Goal: Information Seeking & Learning: Find specific page/section

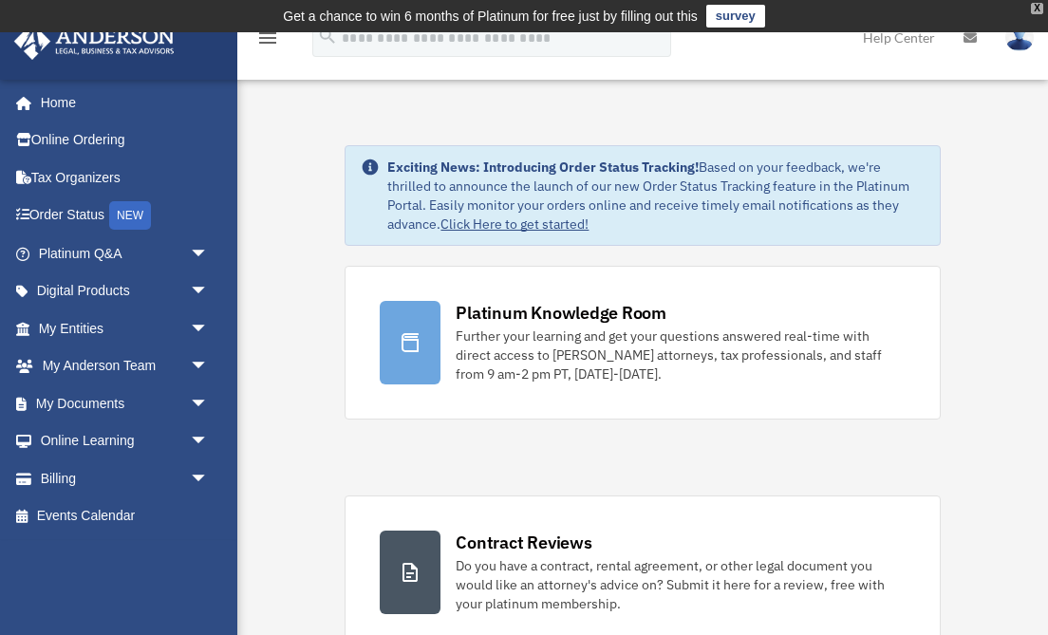
click at [1037, 6] on div "X" at bounding box center [1037, 8] width 12 height 11
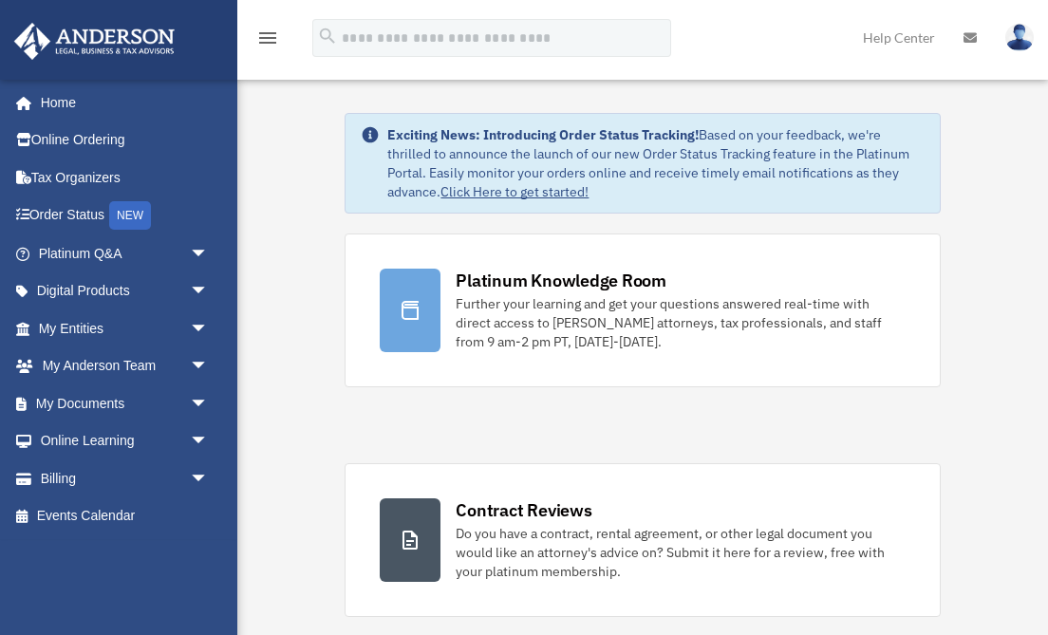
click at [1021, 42] on img at bounding box center [1019, 38] width 28 height 28
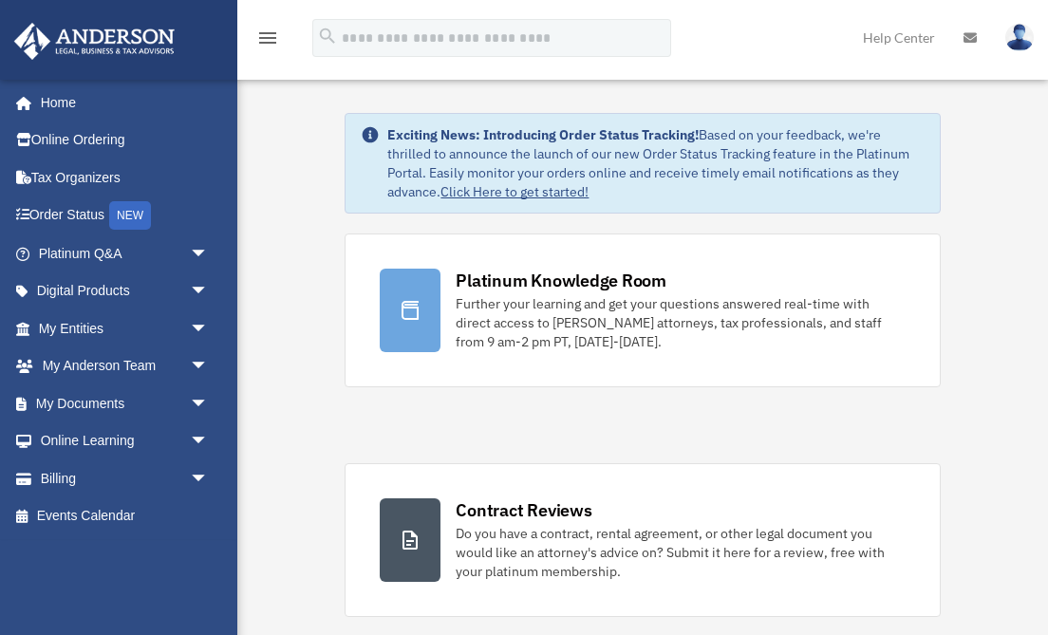
click at [275, 39] on icon "menu" at bounding box center [267, 38] width 23 height 23
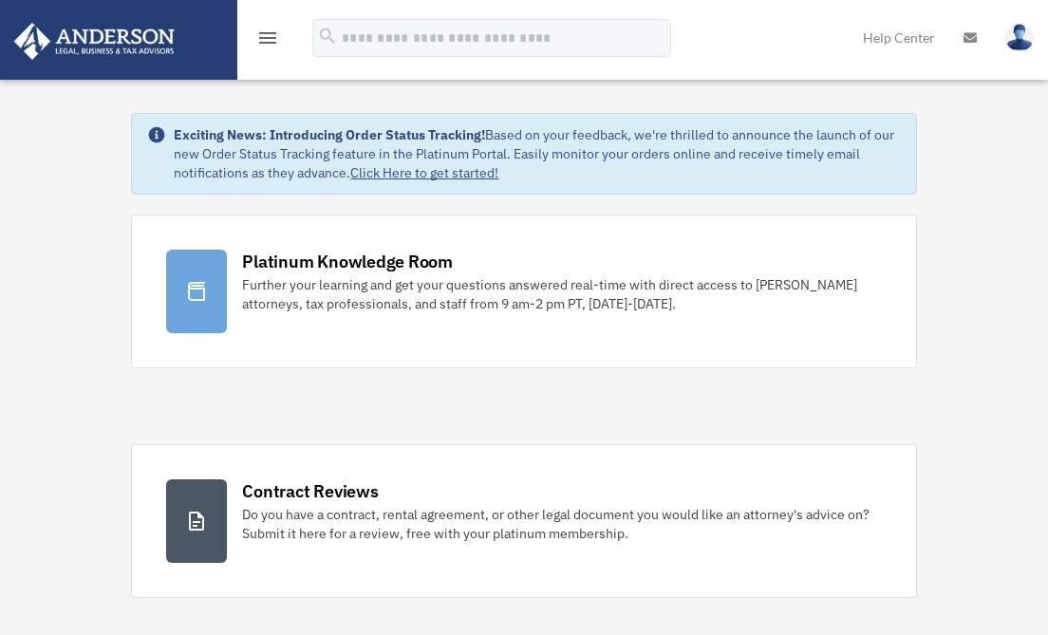
click at [275, 39] on icon "menu" at bounding box center [267, 38] width 23 height 23
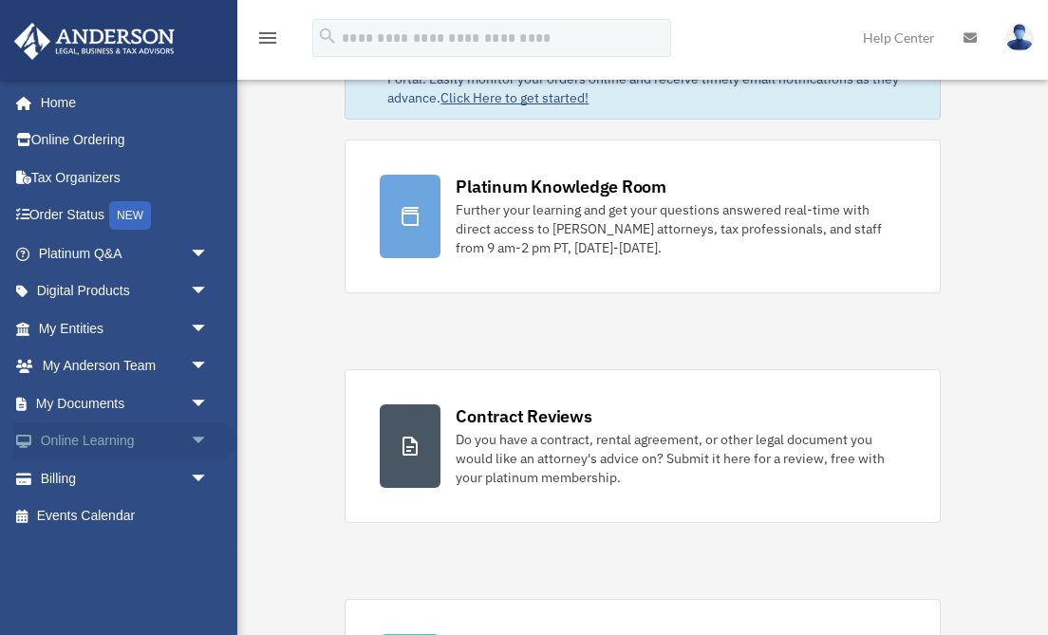
scroll to position [90, 0]
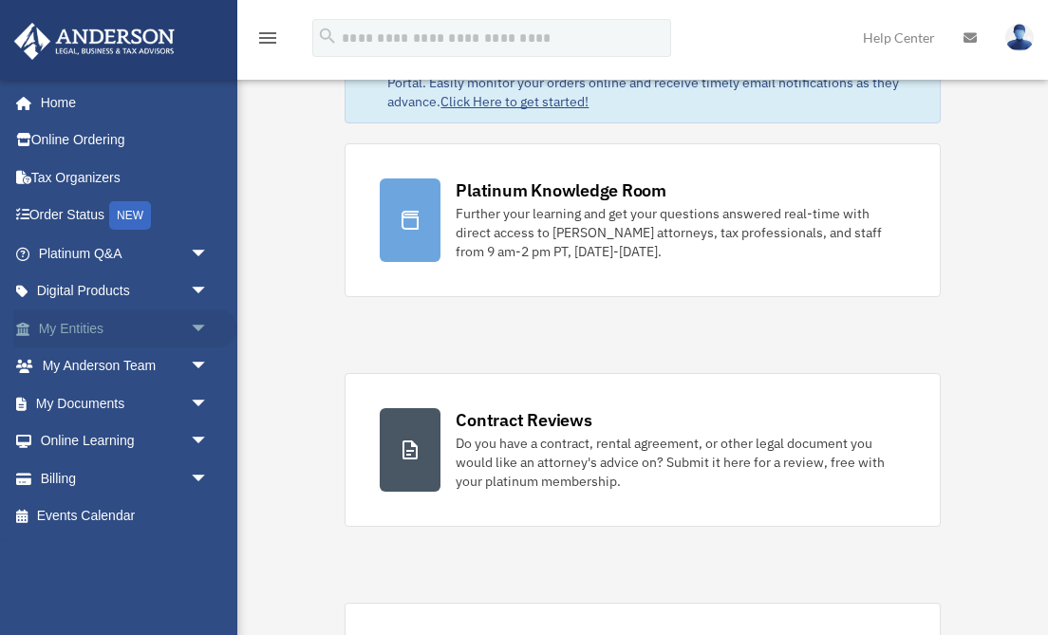
click at [196, 328] on span "arrow_drop_down" at bounding box center [209, 328] width 38 height 39
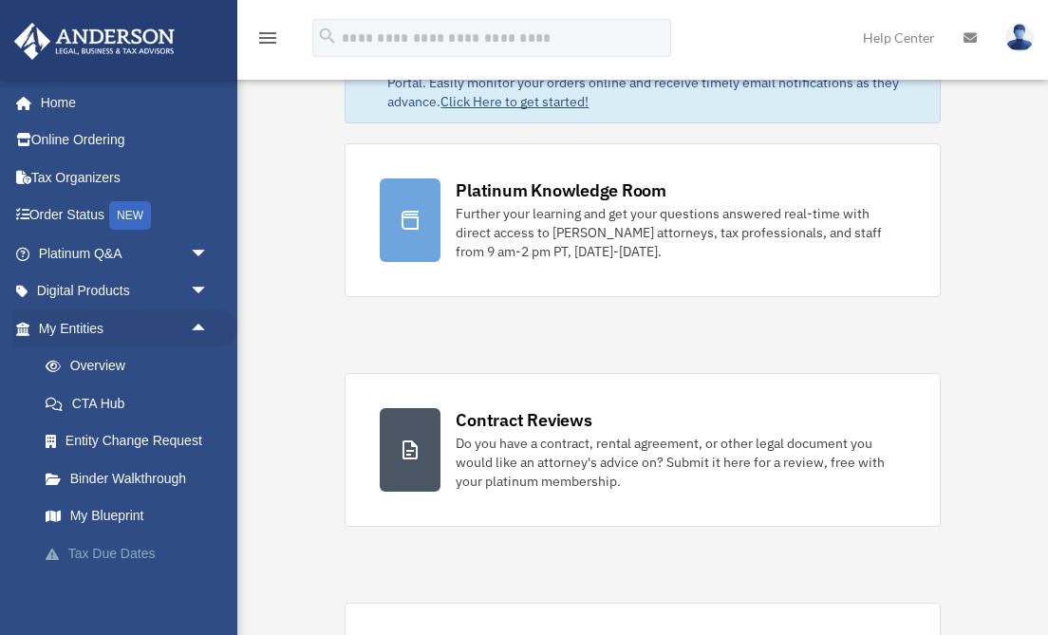
click at [117, 551] on link "Tax Due Dates" at bounding box center [132, 553] width 211 height 38
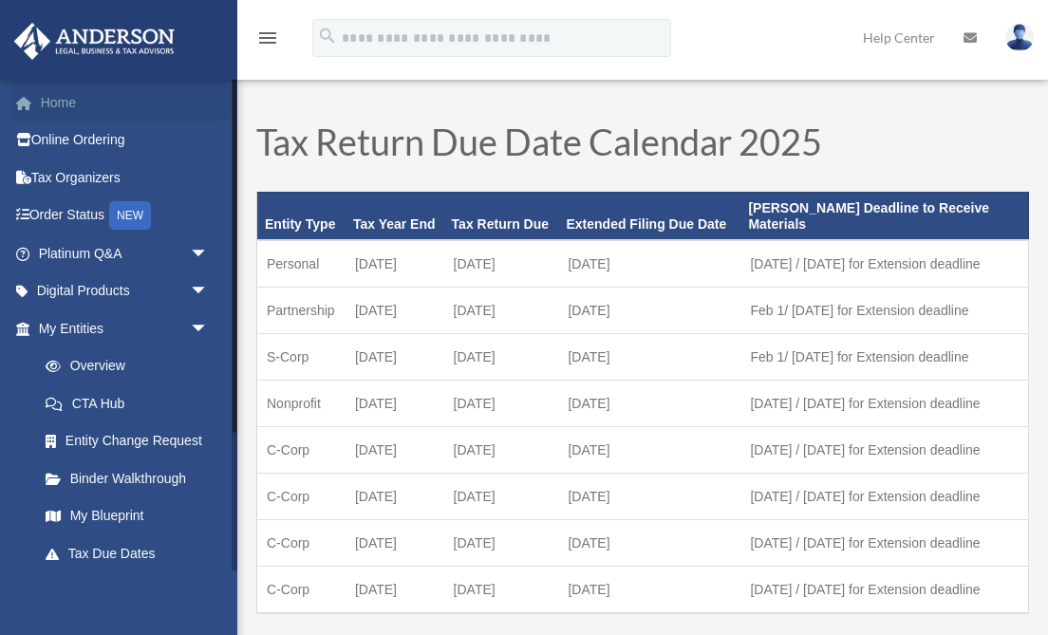
click at [50, 103] on link "Home" at bounding box center [125, 103] width 224 height 38
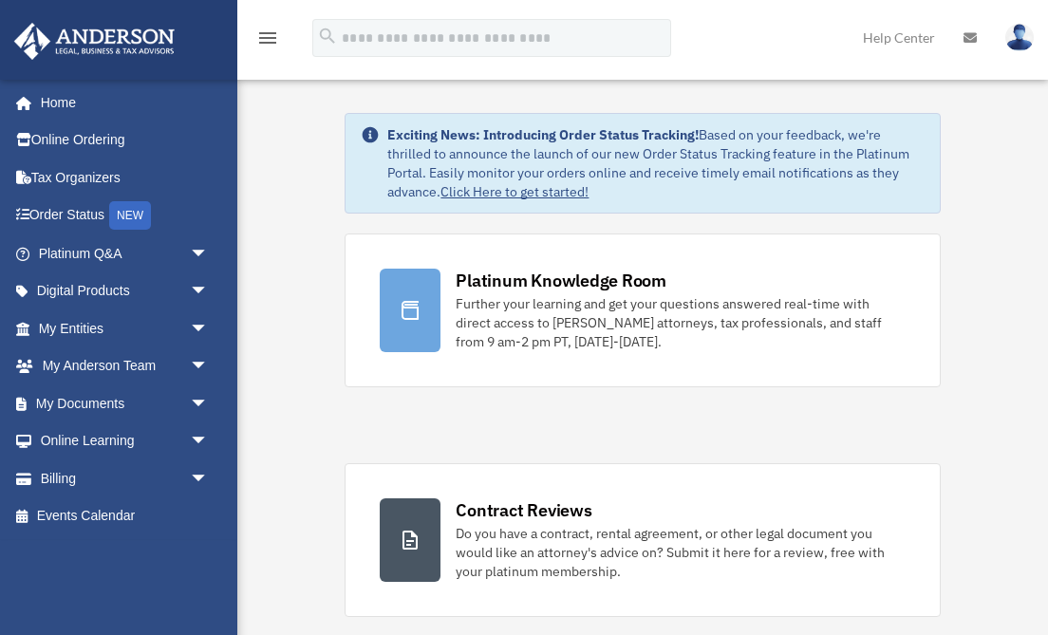
click at [971, 40] on icon at bounding box center [969, 37] width 13 height 13
